Goal: Transaction & Acquisition: Purchase product/service

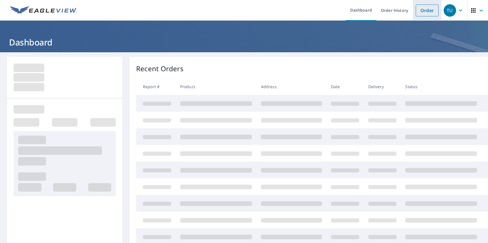
click at [427, 10] on link "Order" at bounding box center [427, 11] width 23 height 12
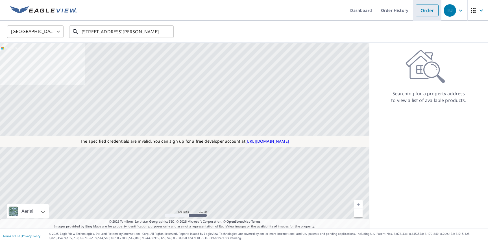
type input "[STREET_ADDRESS][PERSON_NAME]"
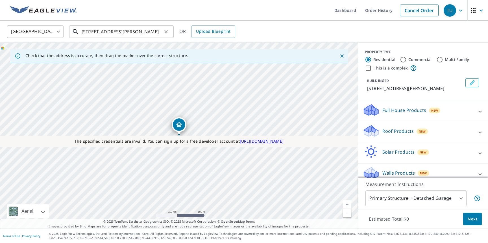
click at [125, 31] on input "[STREET_ADDRESS][PERSON_NAME]" at bounding box center [122, 32] width 81 height 16
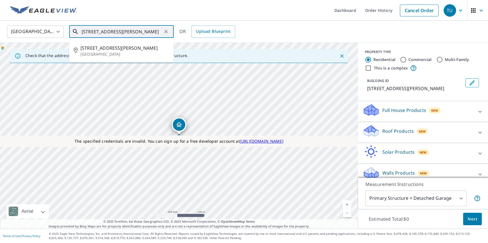
click at [89, 32] on input "[STREET_ADDRESS][PERSON_NAME]" at bounding box center [122, 32] width 81 height 16
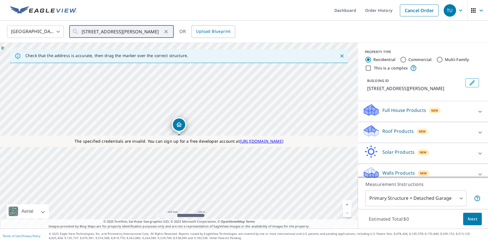
click at [450, 10] on div "TU" at bounding box center [450, 10] width 12 height 12
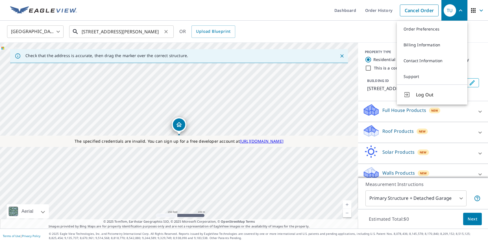
click at [88, 33] on input "[STREET_ADDRESS][PERSON_NAME]" at bounding box center [122, 32] width 81 height 16
